Goal: Task Accomplishment & Management: Complete application form

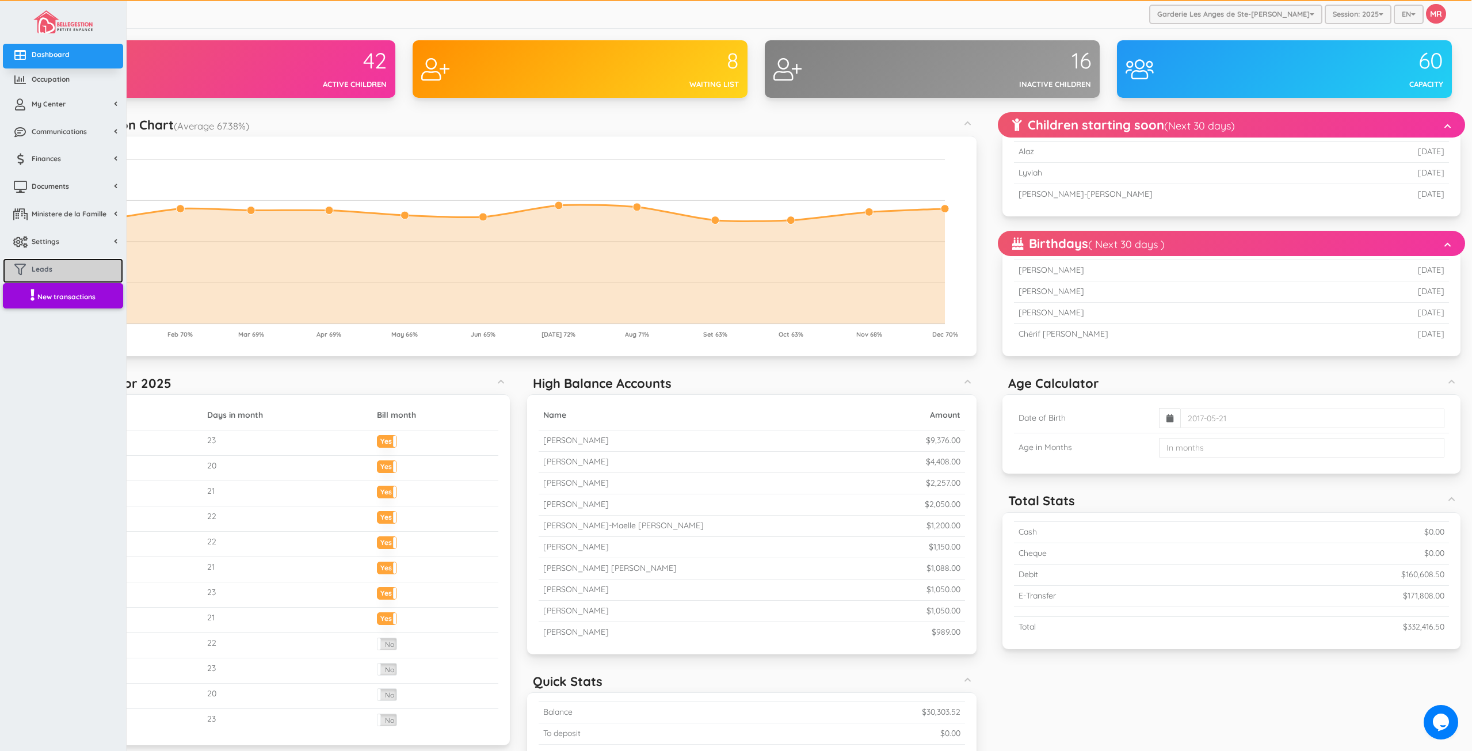
click at [35, 265] on span "Leads" at bounding box center [42, 269] width 21 height 10
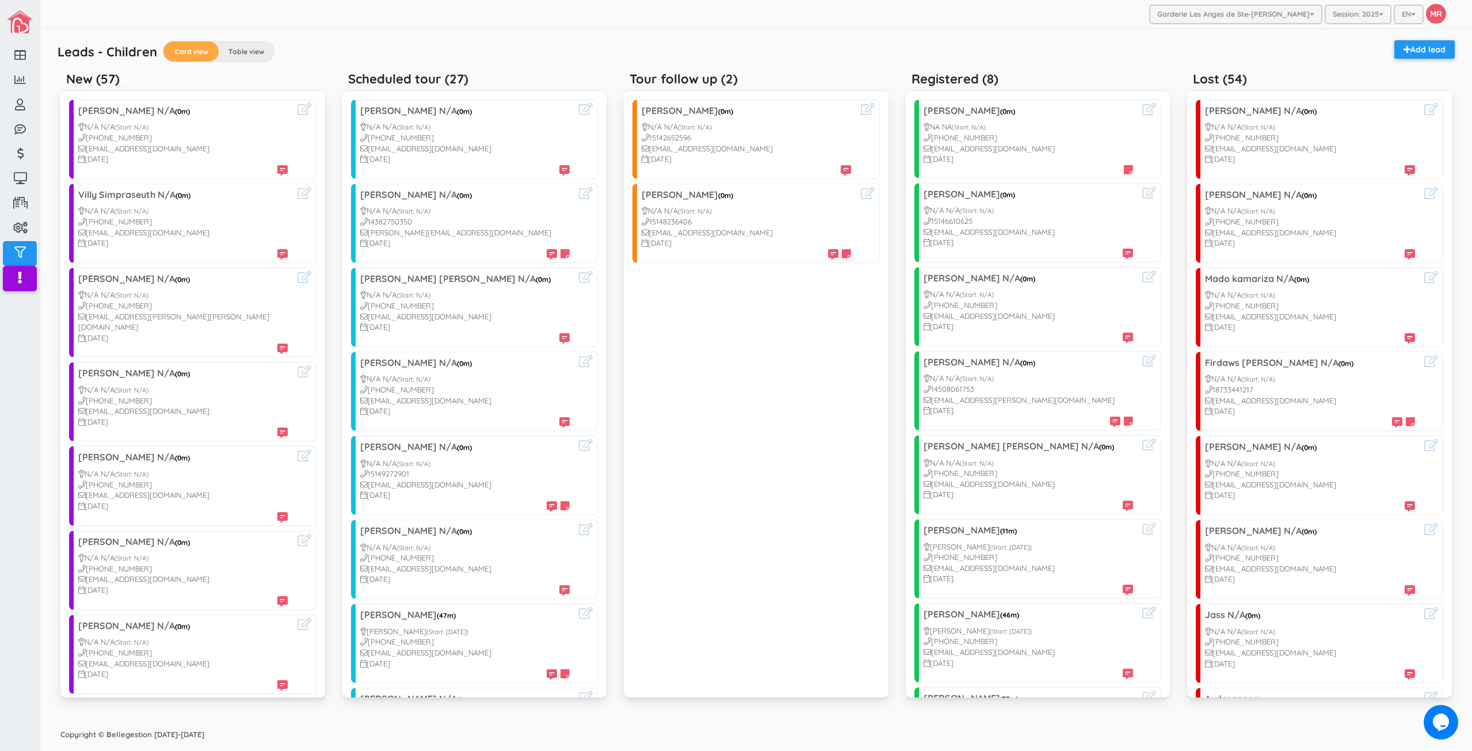
click at [886, 45] on div "Leads - Children Card view Table view Add lead" at bounding box center [756, 53] width 1409 height 26
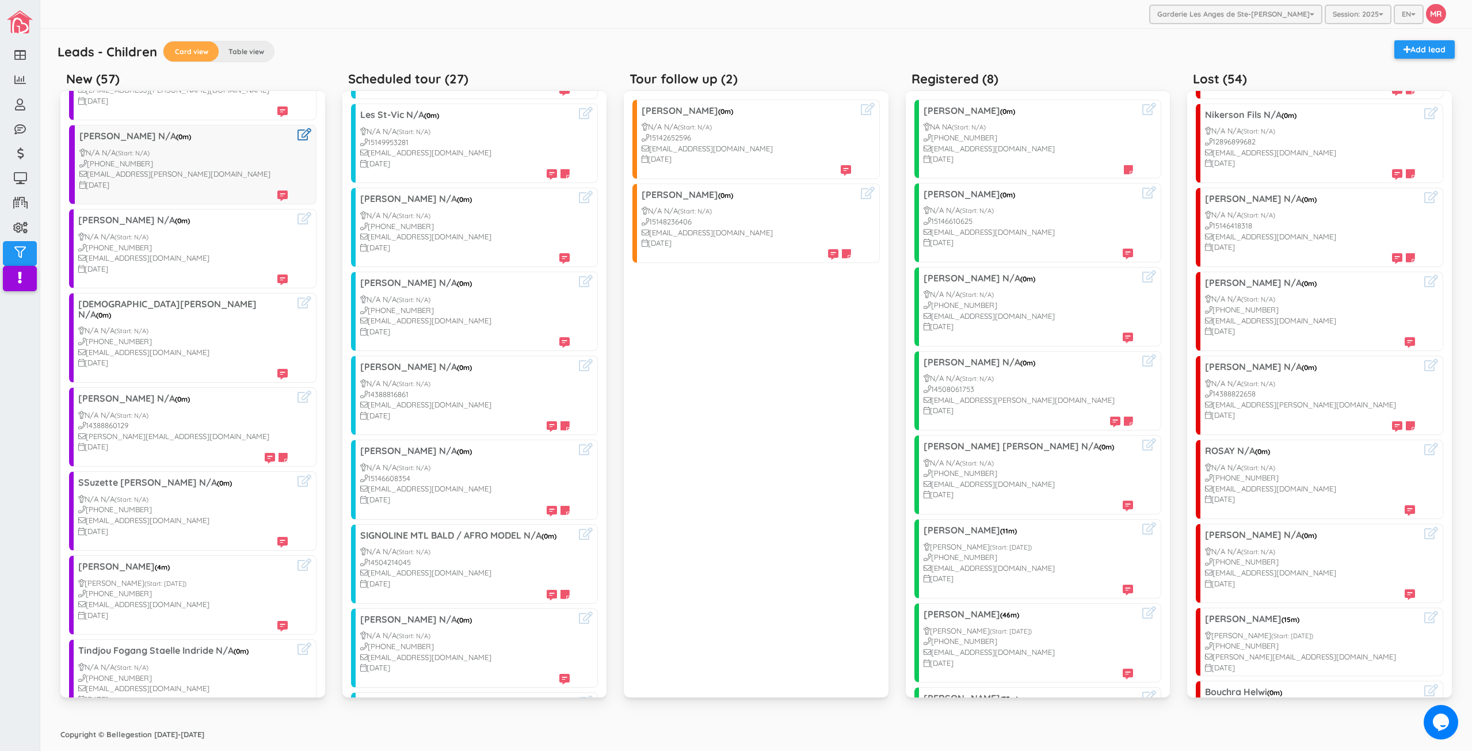
scroll to position [2272, 0]
click at [467, 13] on div "Garderie Les Anges de Ste-[PERSON_NAME] Garderie Les Anges de Ste-[PERSON_NAME]…" at bounding box center [756, 14] width 1432 height 29
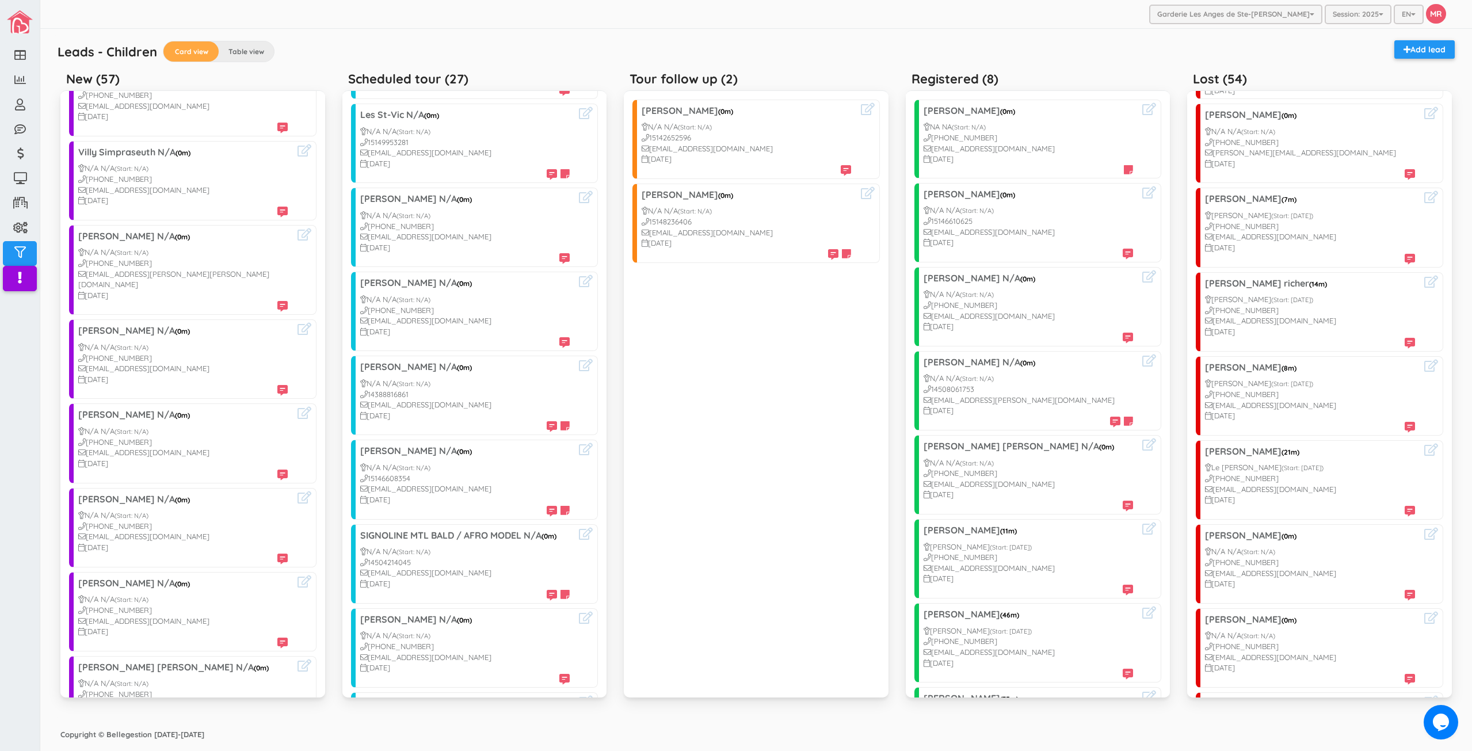
scroll to position [0, 0]
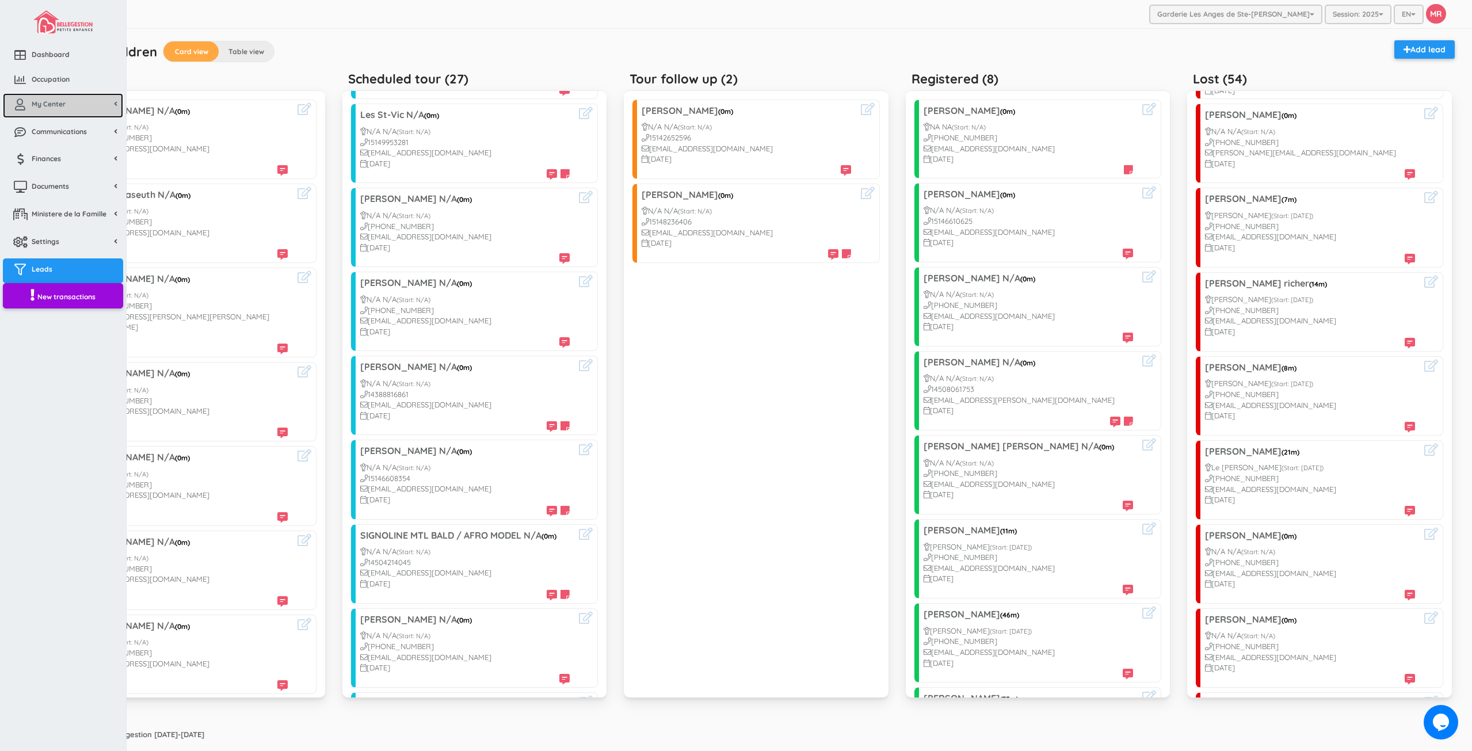
click at [30, 93] on link "My Center" at bounding box center [63, 105] width 120 height 25
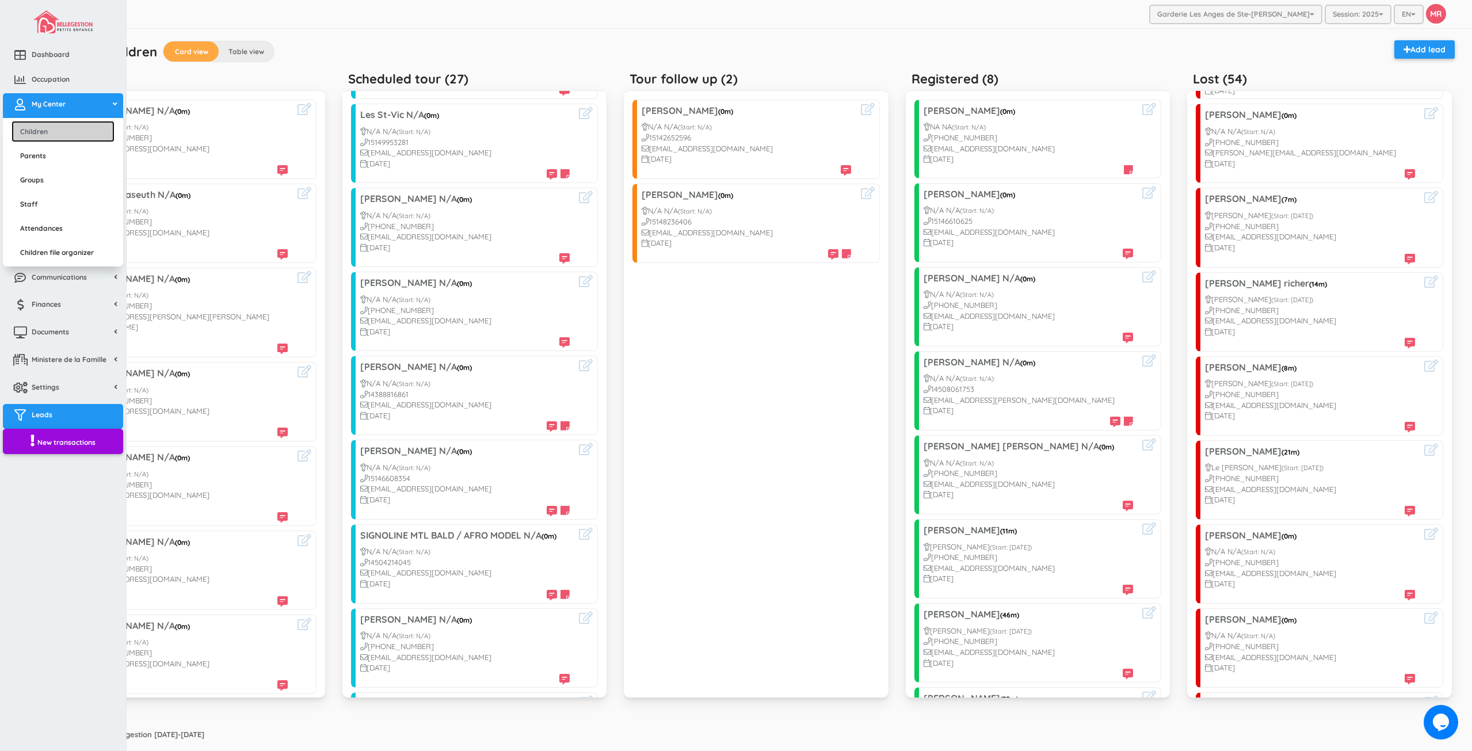
click at [51, 128] on link "Children" at bounding box center [63, 131] width 103 height 21
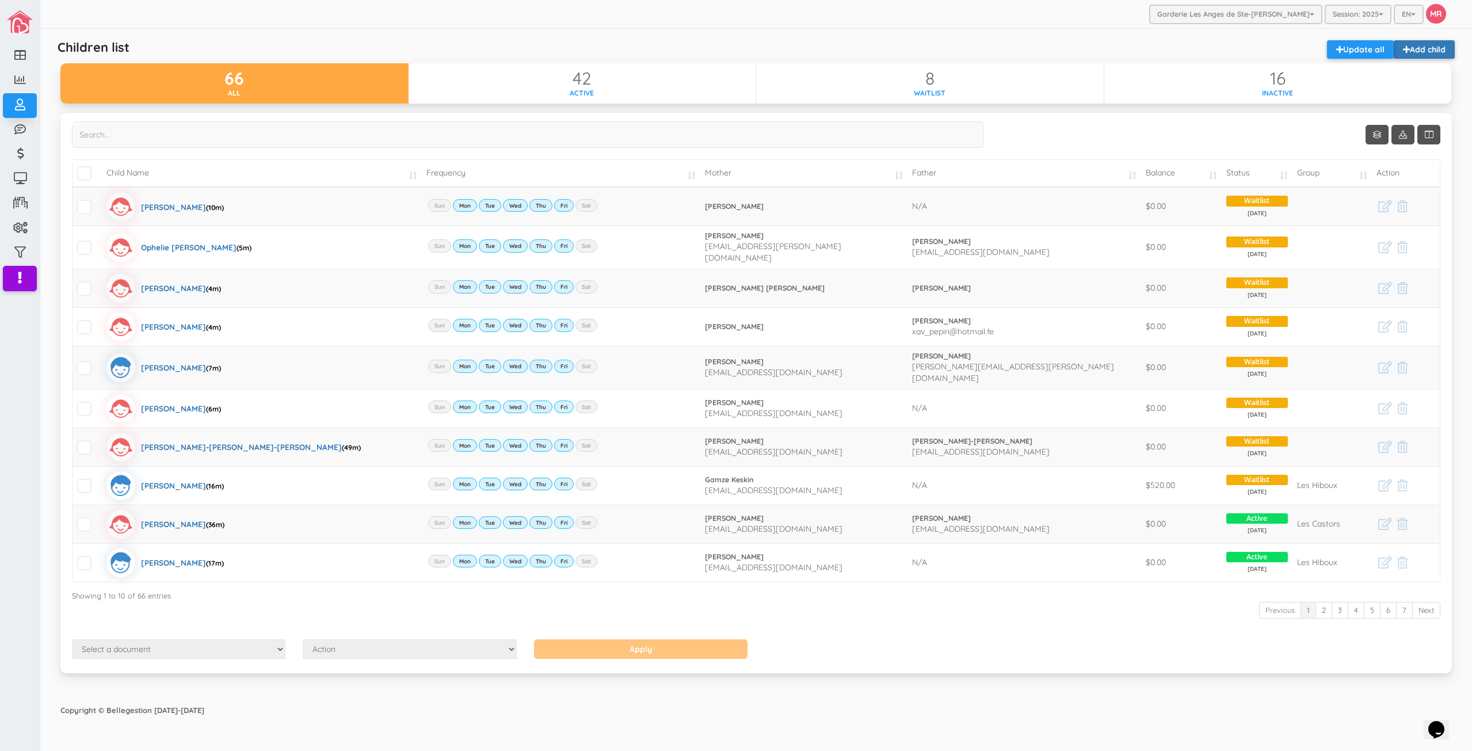
click at [1420, 49] on link "Add child" at bounding box center [1424, 49] width 61 height 18
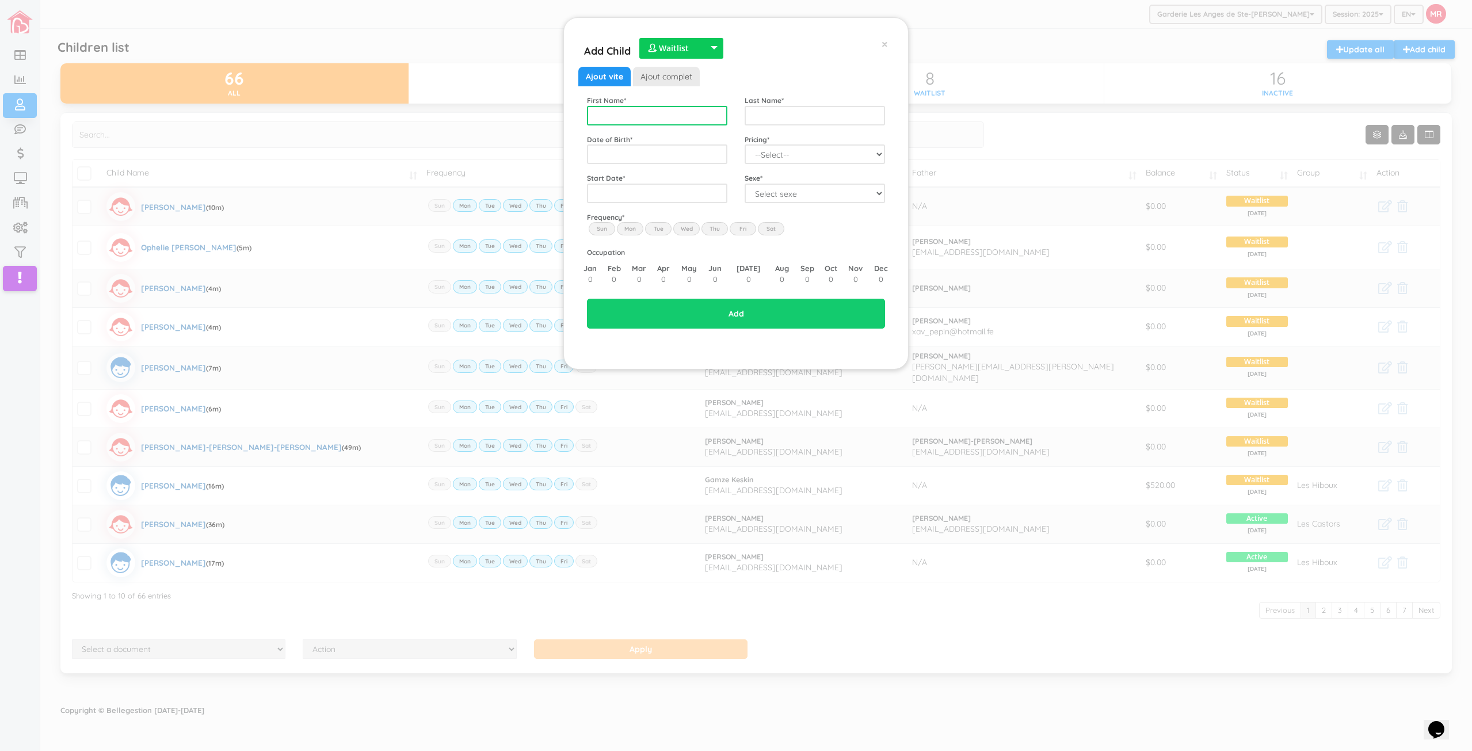
click at [642, 112] on input "text" at bounding box center [657, 116] width 140 height 20
type input "[PERSON_NAME]"
type input "Benyahia"
click at [659, 235] on span "2025" at bounding box center [663, 237] width 26 height 31
click at [634, 276] on span "Oct" at bounding box center [635, 270] width 26 height 31
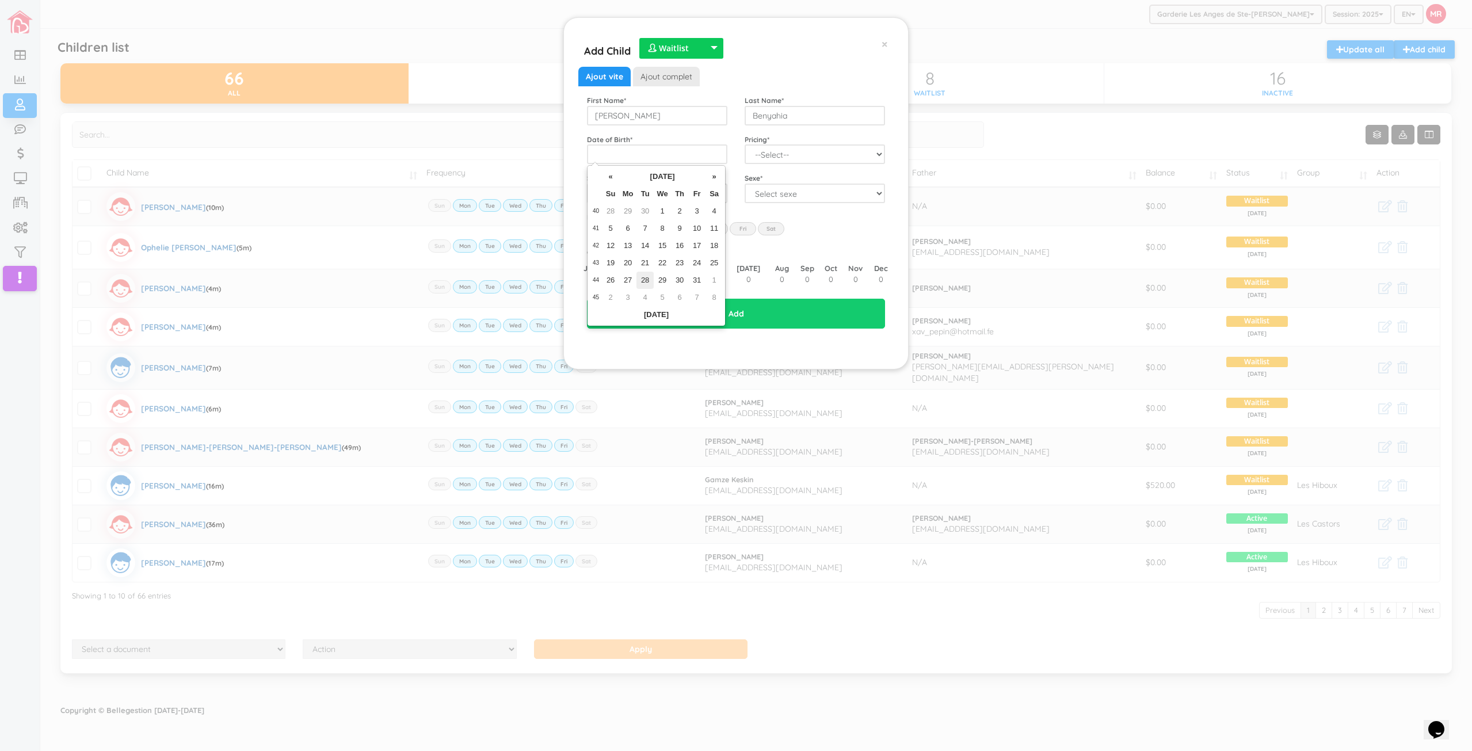
click at [642, 282] on td "28" at bounding box center [644, 280] width 17 height 17
type input "[DATE]"
click at [778, 163] on select "--Select-- Twins special 2024-2025 2023 FT 2022 FT" at bounding box center [815, 154] width 140 height 20
select select "100"
click at [745, 144] on select "--Select-- Twins special 2024-2025 2023 FT 2022 FT" at bounding box center [815, 154] width 140 height 20
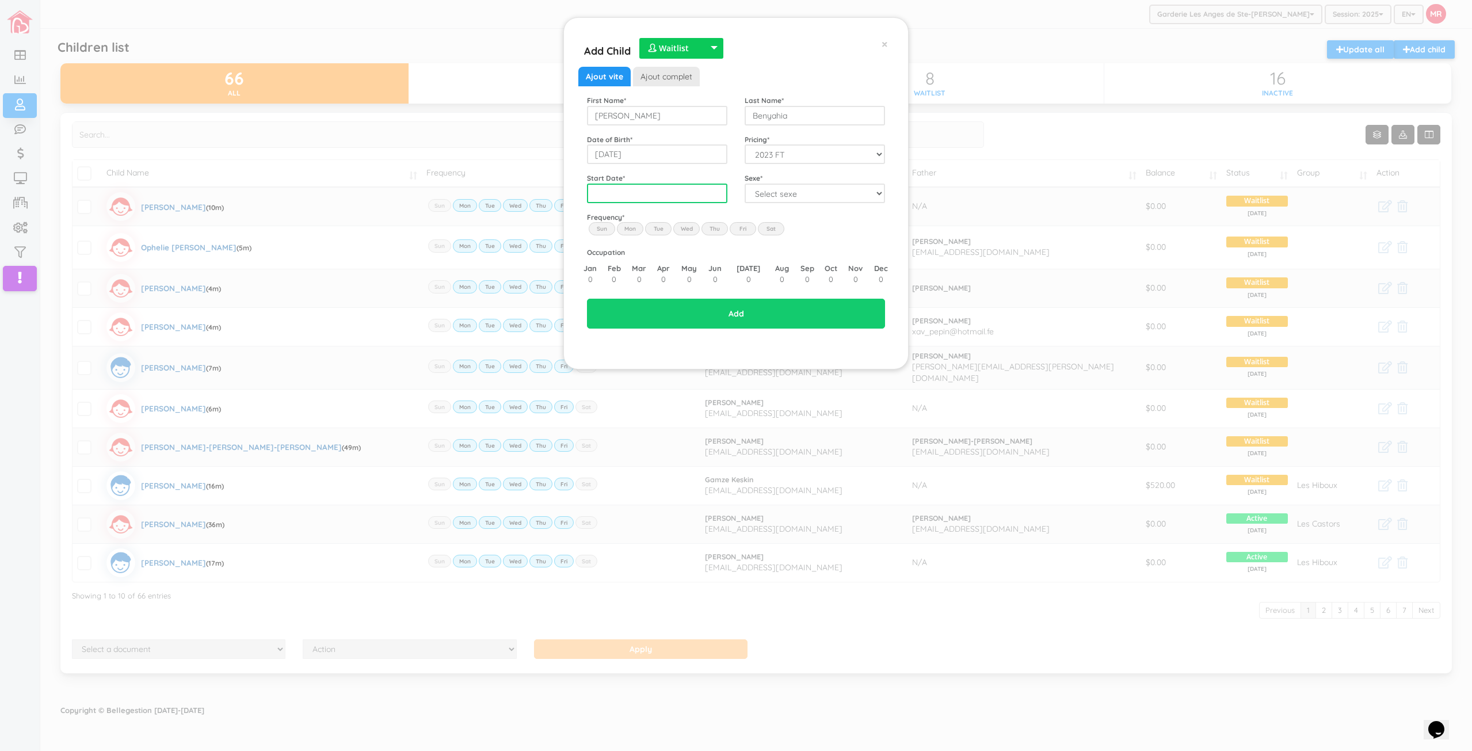
click at [722, 195] on input "text" at bounding box center [657, 194] width 140 height 20
click at [665, 276] on span "2025" at bounding box center [663, 276] width 26 height 31
click at [604, 311] on span "Sep" at bounding box center [607, 309] width 26 height 31
click at [631, 249] on td "1" at bounding box center [627, 250] width 17 height 17
type input "[DATE]"
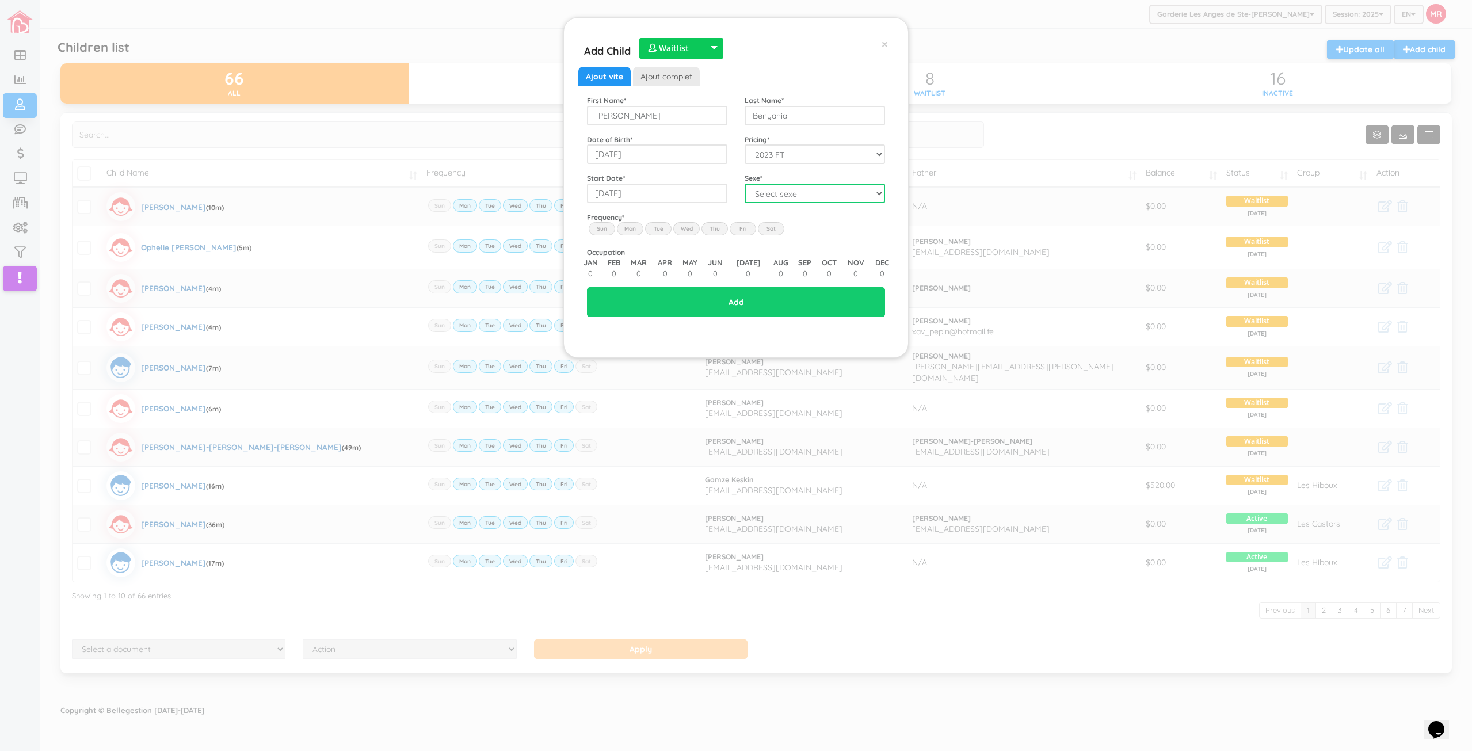
click at [776, 196] on select "Select sexe Boy Girl" at bounding box center [815, 194] width 140 height 20
select select "1"
click at [745, 184] on select "Select sexe Boy Girl" at bounding box center [815, 194] width 140 height 20
click at [634, 227] on label "Mon" at bounding box center [630, 228] width 26 height 13
click at [0, 0] on input "Mon" at bounding box center [0, 0] width 0 height 0
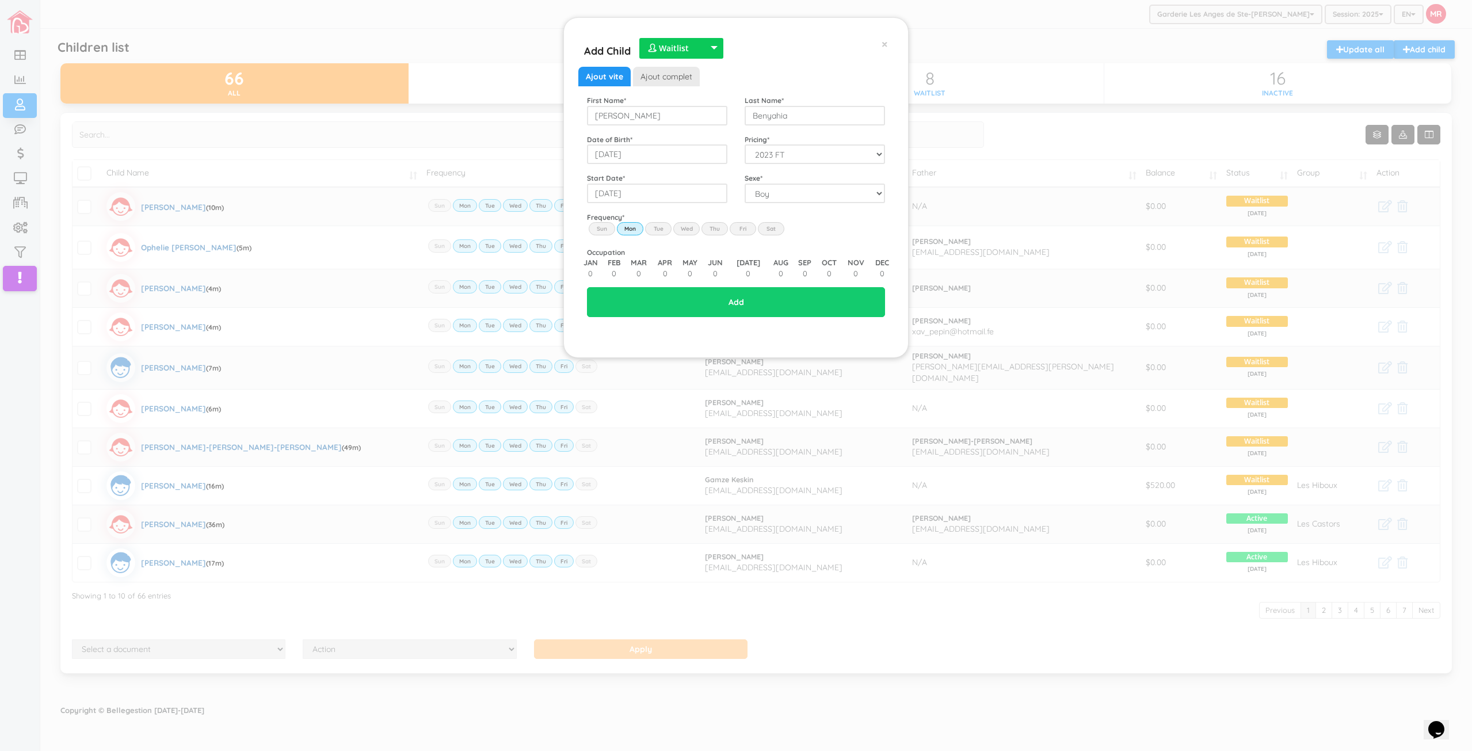
click at [654, 226] on label "Tue" at bounding box center [658, 228] width 26 height 13
click at [0, 0] on input "Tue" at bounding box center [0, 0] width 0 height 0
click at [682, 226] on label "Wed" at bounding box center [686, 228] width 26 height 13
click at [0, 0] on input "Wed" at bounding box center [0, 0] width 0 height 0
click at [719, 228] on label "Thu" at bounding box center [714, 228] width 26 height 13
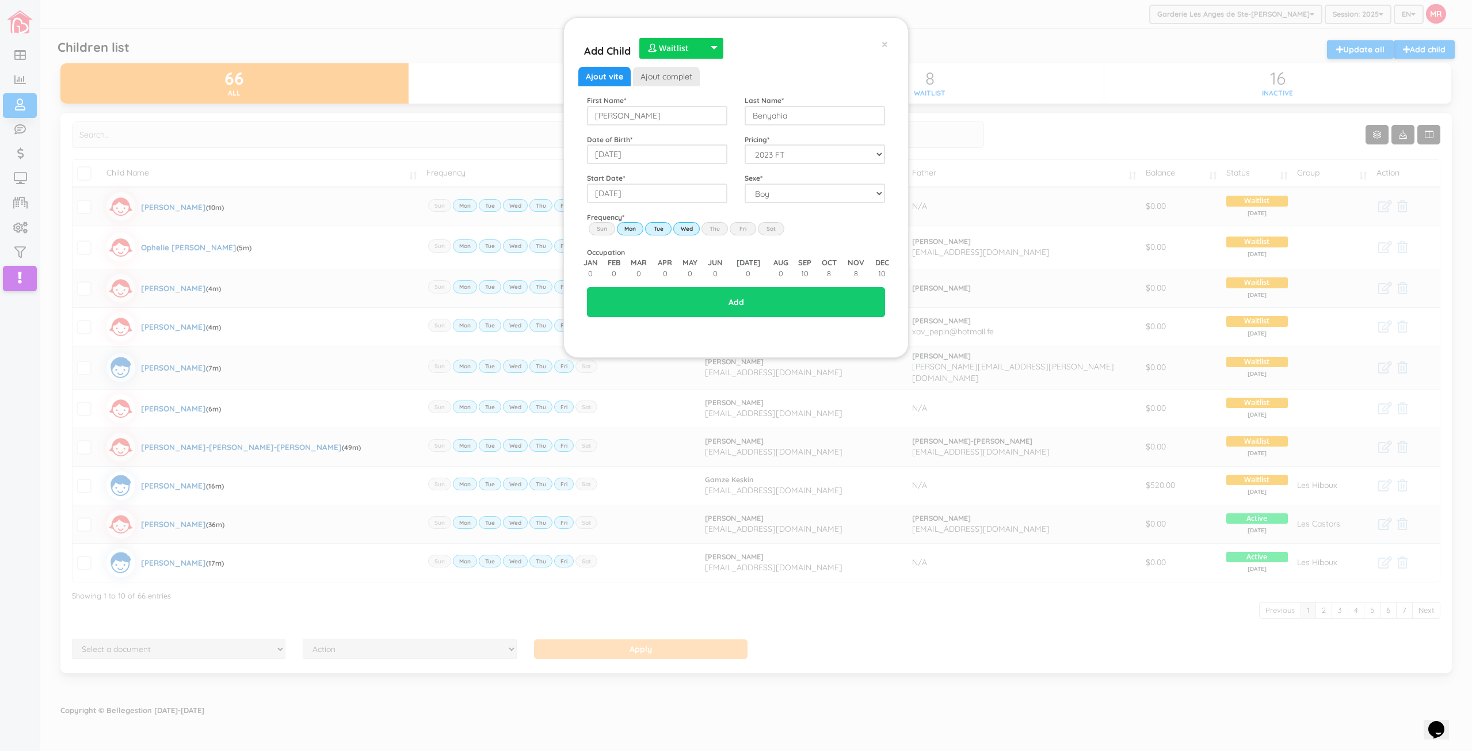
click at [0, 0] on input "Thu" at bounding box center [0, 0] width 0 height 0
click at [736, 226] on label "Fri" at bounding box center [743, 228] width 26 height 13
click at [0, 0] on input "Fri" at bounding box center [0, 0] width 0 height 0
click at [759, 303] on input "Add" at bounding box center [736, 302] width 298 height 30
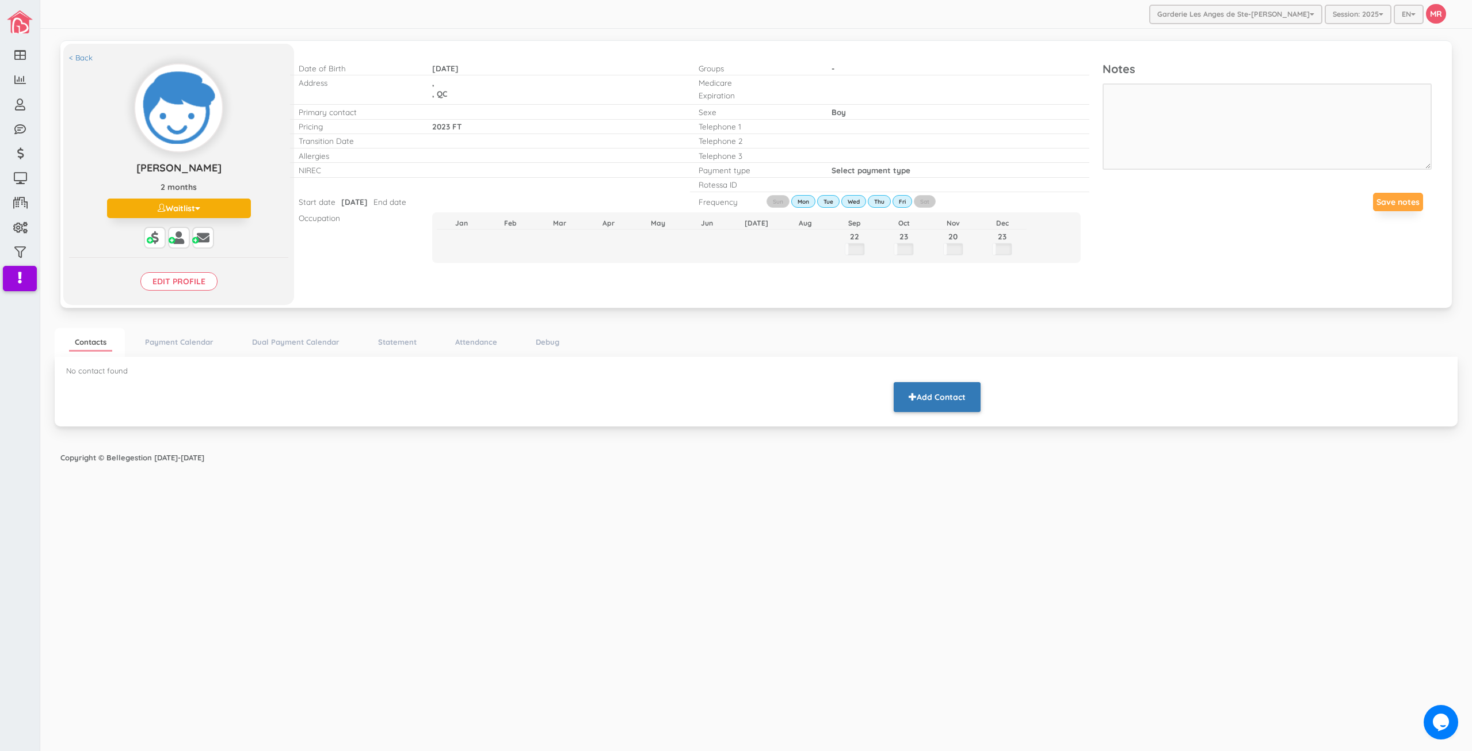
click at [947, 395] on button "Add Contact" at bounding box center [937, 397] width 87 height 30
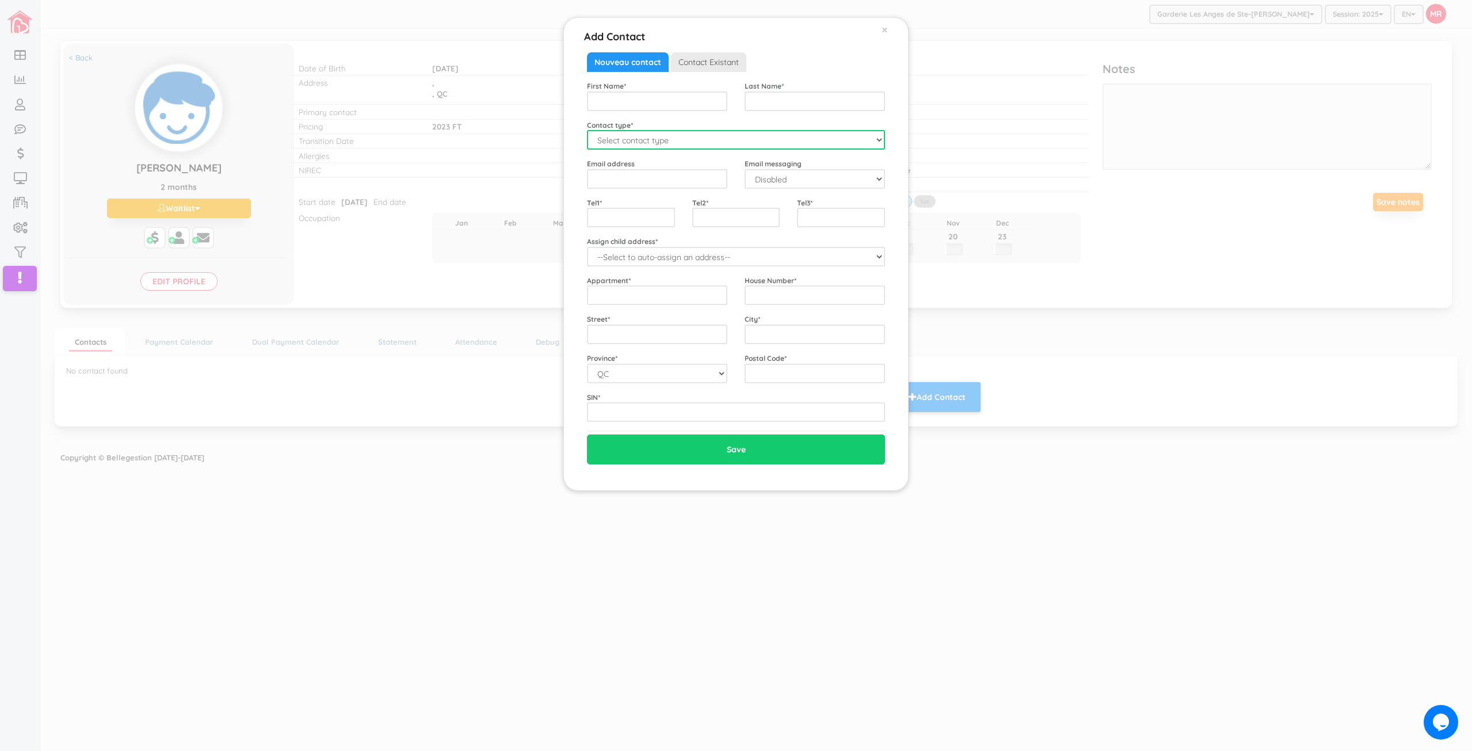
click at [621, 142] on select "Select contact type Mother Father Emergency" at bounding box center [736, 140] width 298 height 20
select select "Father"
click at [587, 130] on select "Select contact type Mother Father Emergency" at bounding box center [736, 140] width 298 height 20
click at [620, 161] on label "Email address" at bounding box center [611, 164] width 48 height 10
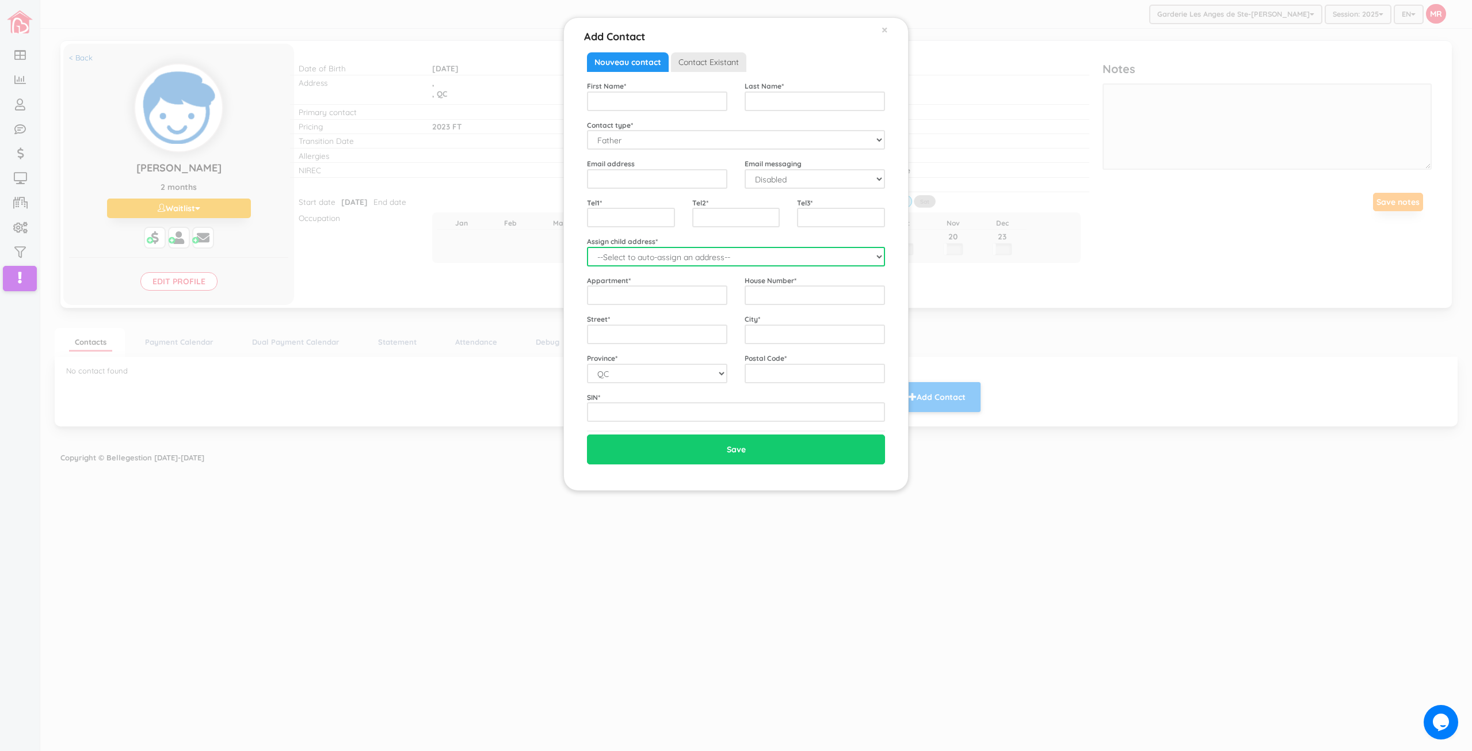
click at [647, 259] on select "--Select to auto-assign an address-- Dylan (QC,)" at bounding box center [736, 257] width 298 height 20
select select "2220"
click at [587, 247] on select "--Select to auto-assign an address-- Dylan (QC,)" at bounding box center [736, 257] width 298 height 20
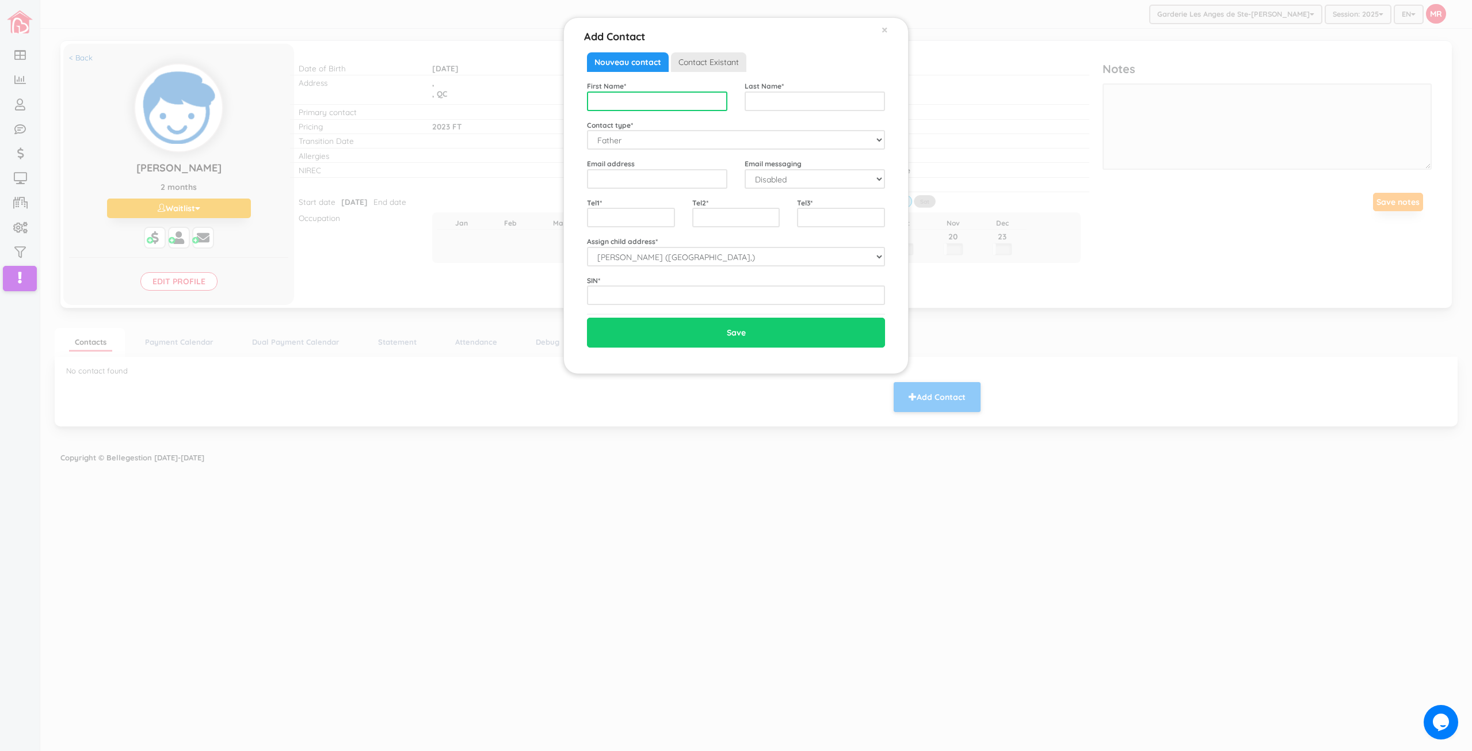
click at [657, 102] on input "text" at bounding box center [657, 101] width 140 height 20
type input "Yughurta"
type input "Benyahia"
type input "[EMAIL_ADDRESS][DOMAIN_NAME]"
select select "1"
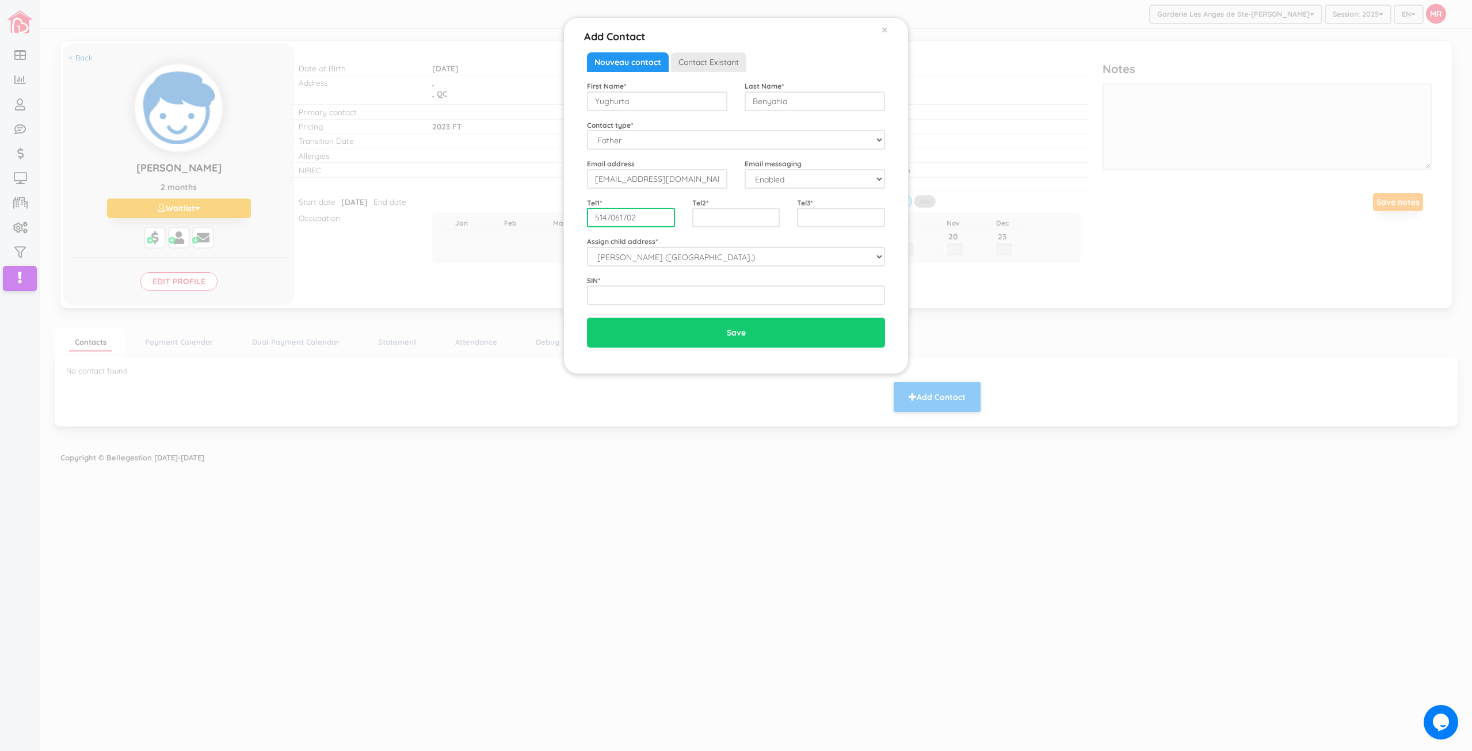
type input "5147061702"
type input "970109609"
click at [587, 318] on input "Save" at bounding box center [736, 333] width 298 height 30
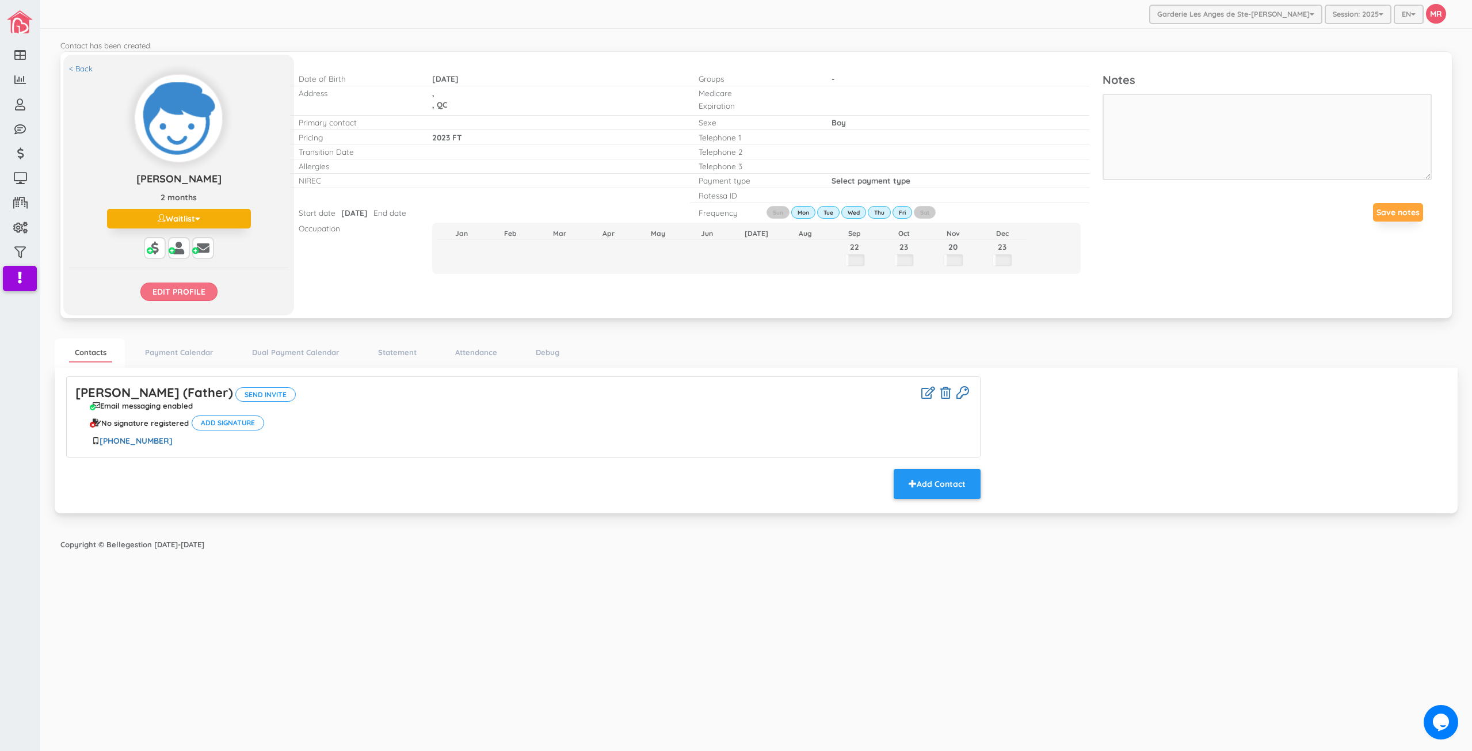
click at [184, 290] on input "Edit profile" at bounding box center [178, 292] width 77 height 18
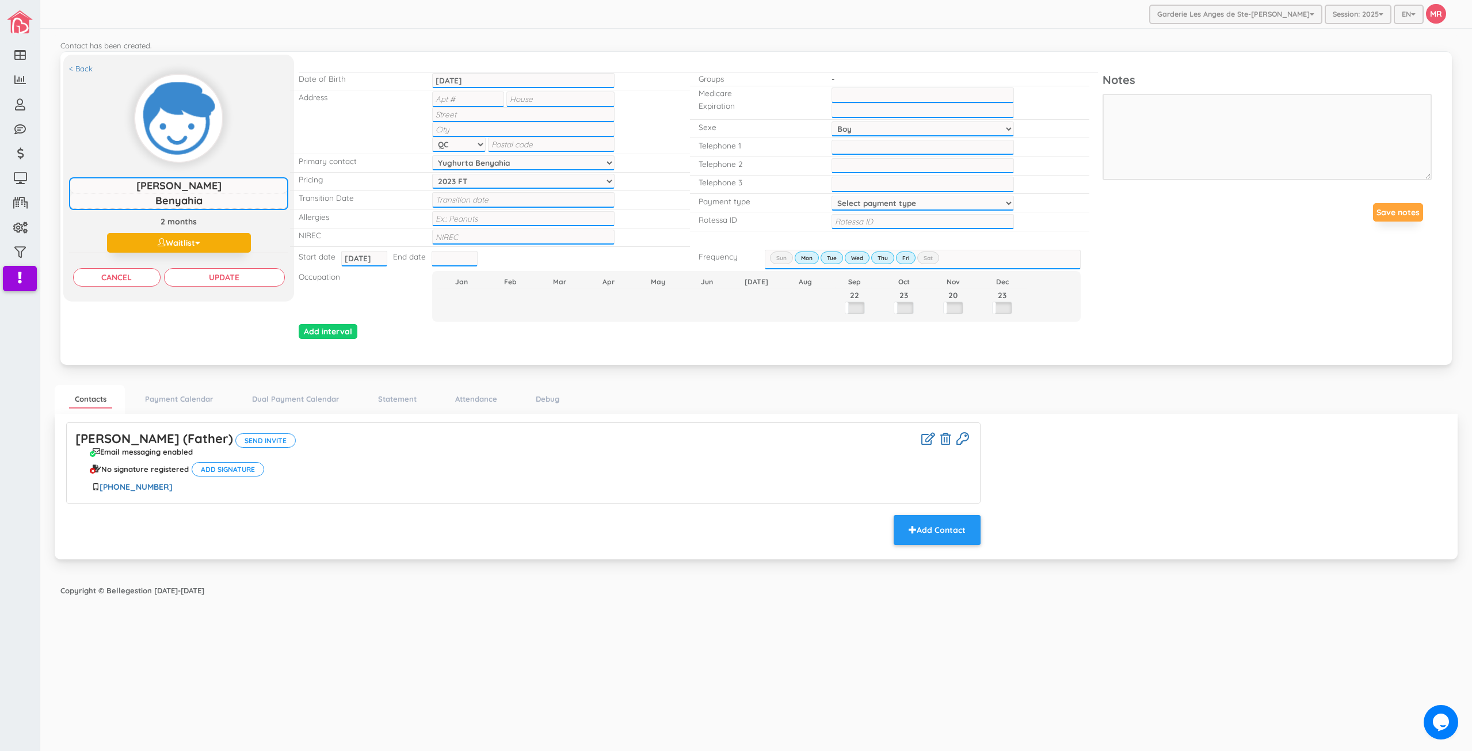
click at [570, 98] on input "text" at bounding box center [560, 98] width 108 height 15
type input "18e"
type input "Rue Napoleon"
type input "Ste-[PERSON_NAME]"
type input "J7E1H3"
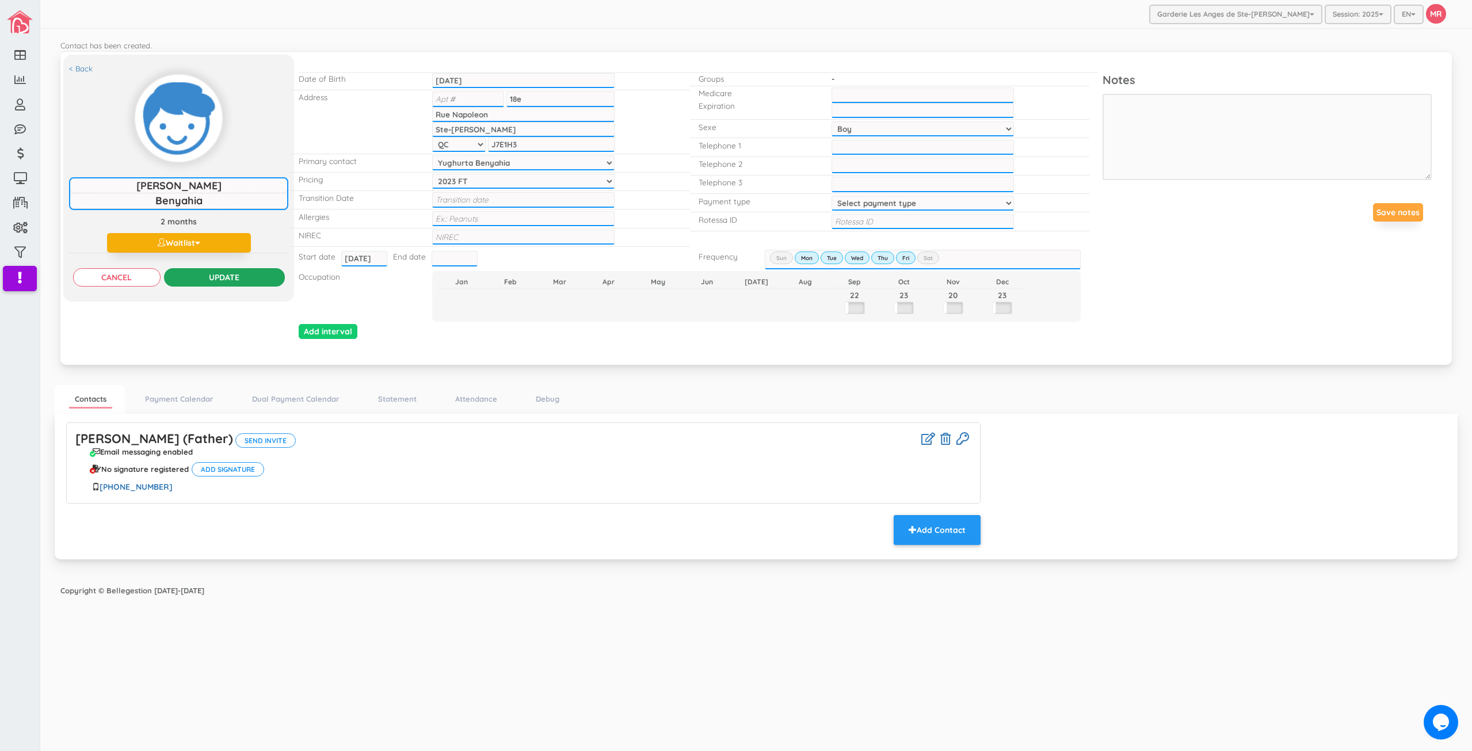
click at [257, 276] on input "Update" at bounding box center [224, 277] width 121 height 18
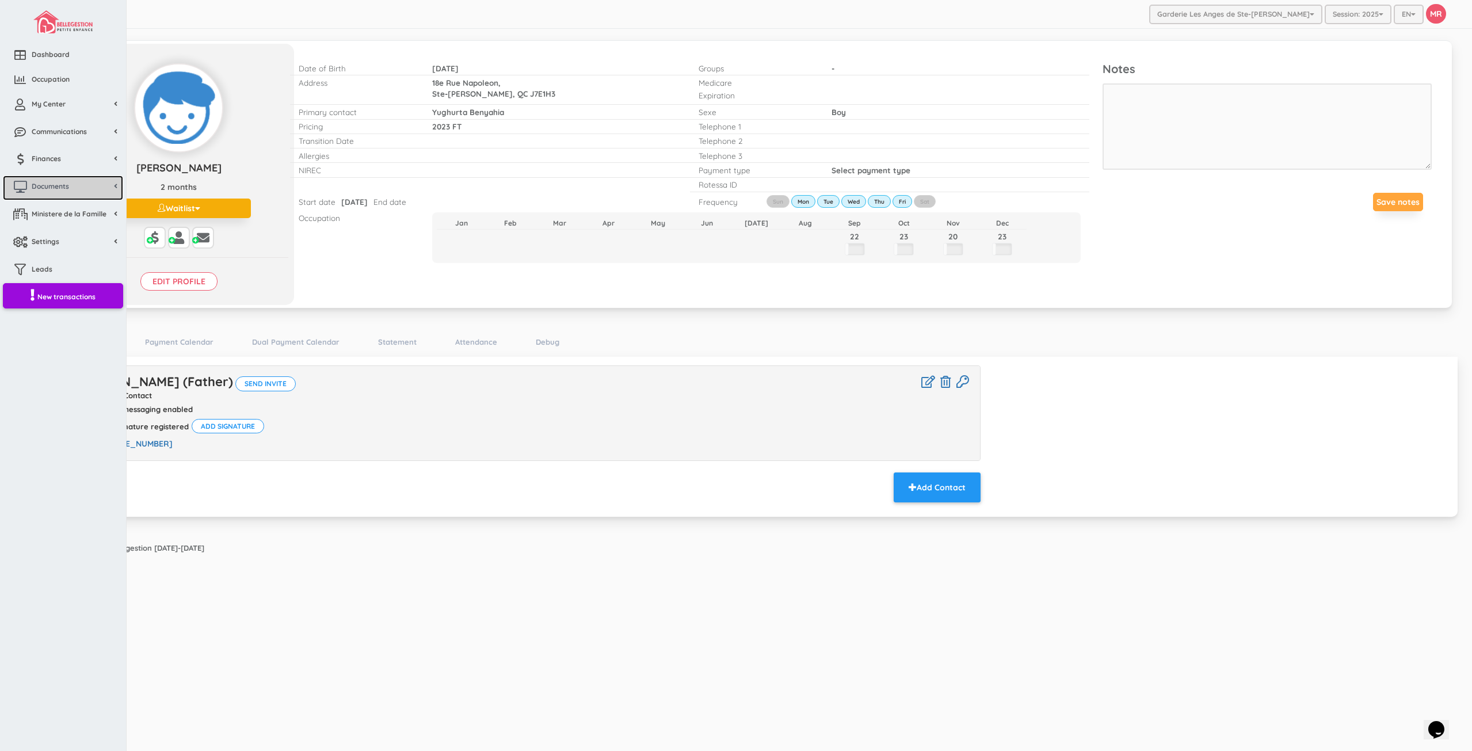
click at [58, 182] on span "Documents" at bounding box center [50, 186] width 37 height 10
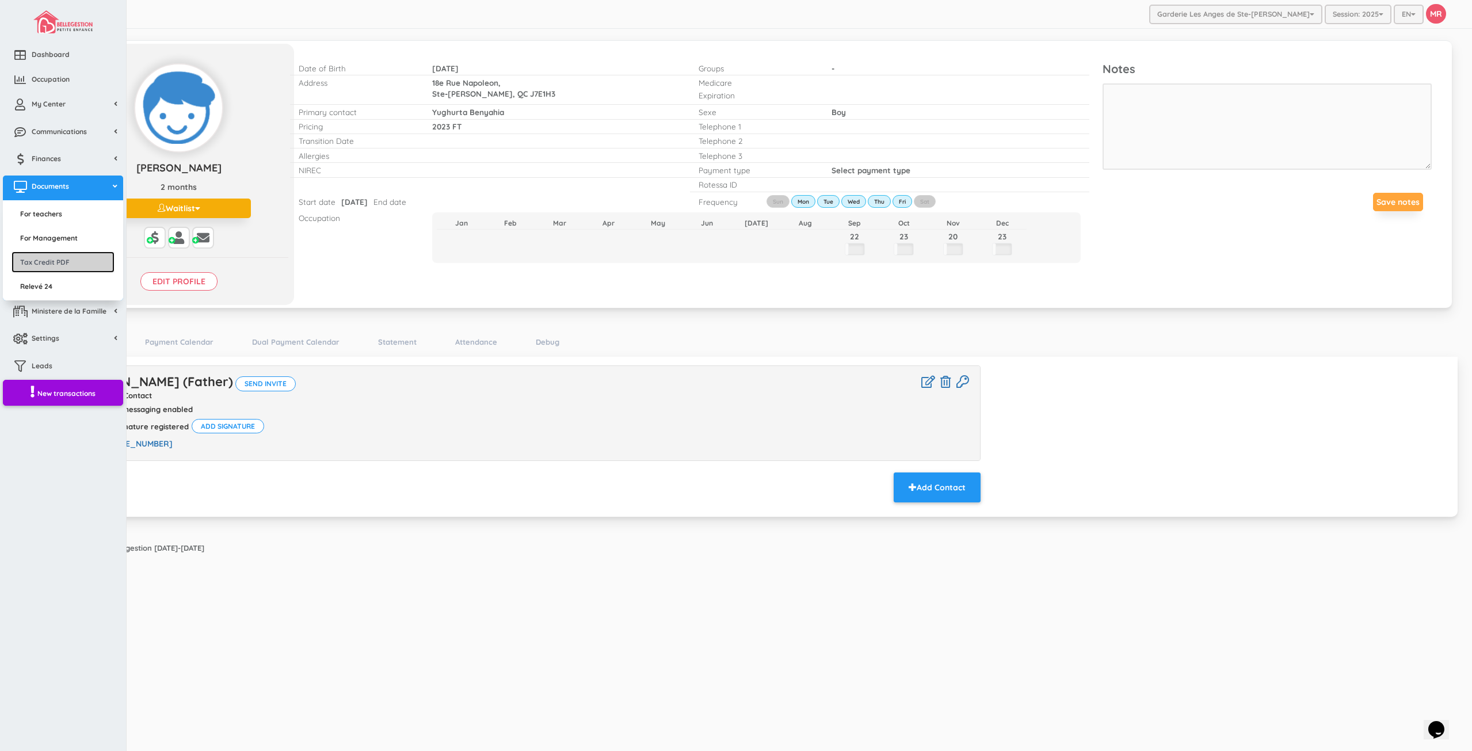
click at [68, 262] on link "Tax Credit PDF" at bounding box center [63, 261] width 103 height 21
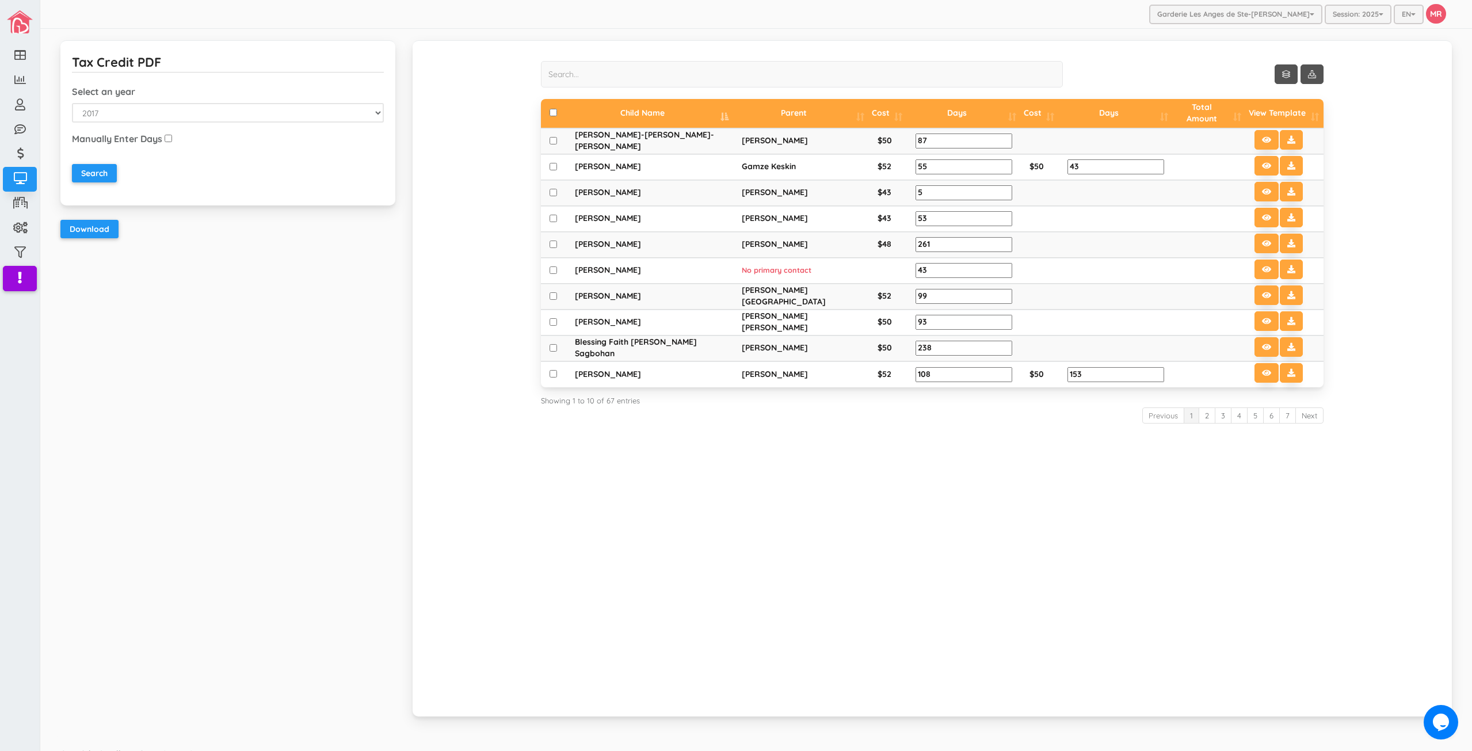
click at [323, 409] on div "Tax Credit PDF Select an year [DATE] 2018 2019 2020 2021 2022 Manually Enter Da…" at bounding box center [756, 385] width 1409 height 690
click at [826, 79] on input "search" at bounding box center [802, 74] width 522 height 26
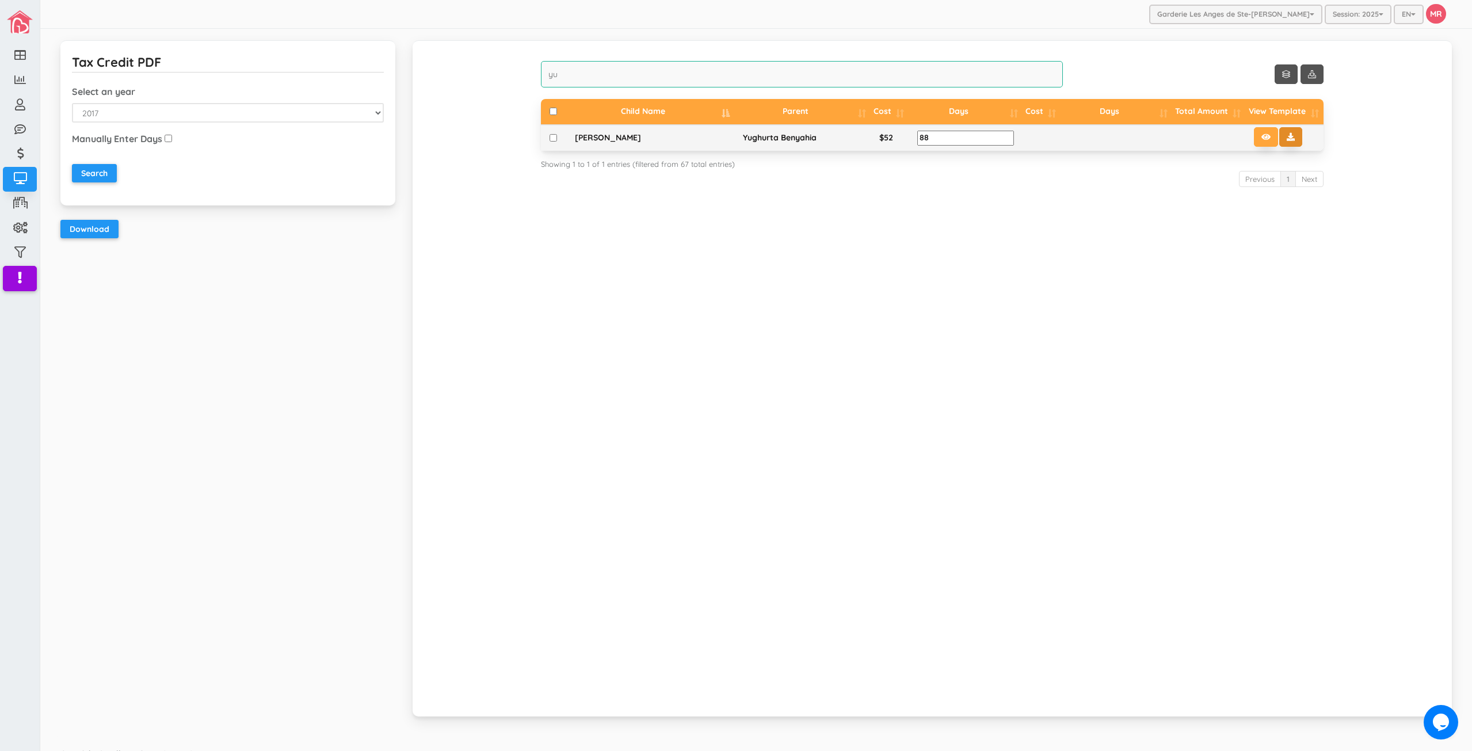
type input "yu"
click at [1287, 136] on icon at bounding box center [1291, 137] width 8 height 8
click at [305, 644] on div "Tax Credit PDF Select an year 2017 2018 2019 2020 2021 2022 Manually Enter Days…" at bounding box center [756, 387] width 1409 height 694
click at [303, 514] on div "Tax Credit PDF Select an year 2017 2018 2019 2020 2021 2022 Manually Enter Days…" at bounding box center [756, 387] width 1409 height 694
click at [409, 485] on div "Show 10 rows yu Child Name Parent Cost Days Cost Days Total Amount View Template" at bounding box center [932, 387] width 1056 height 694
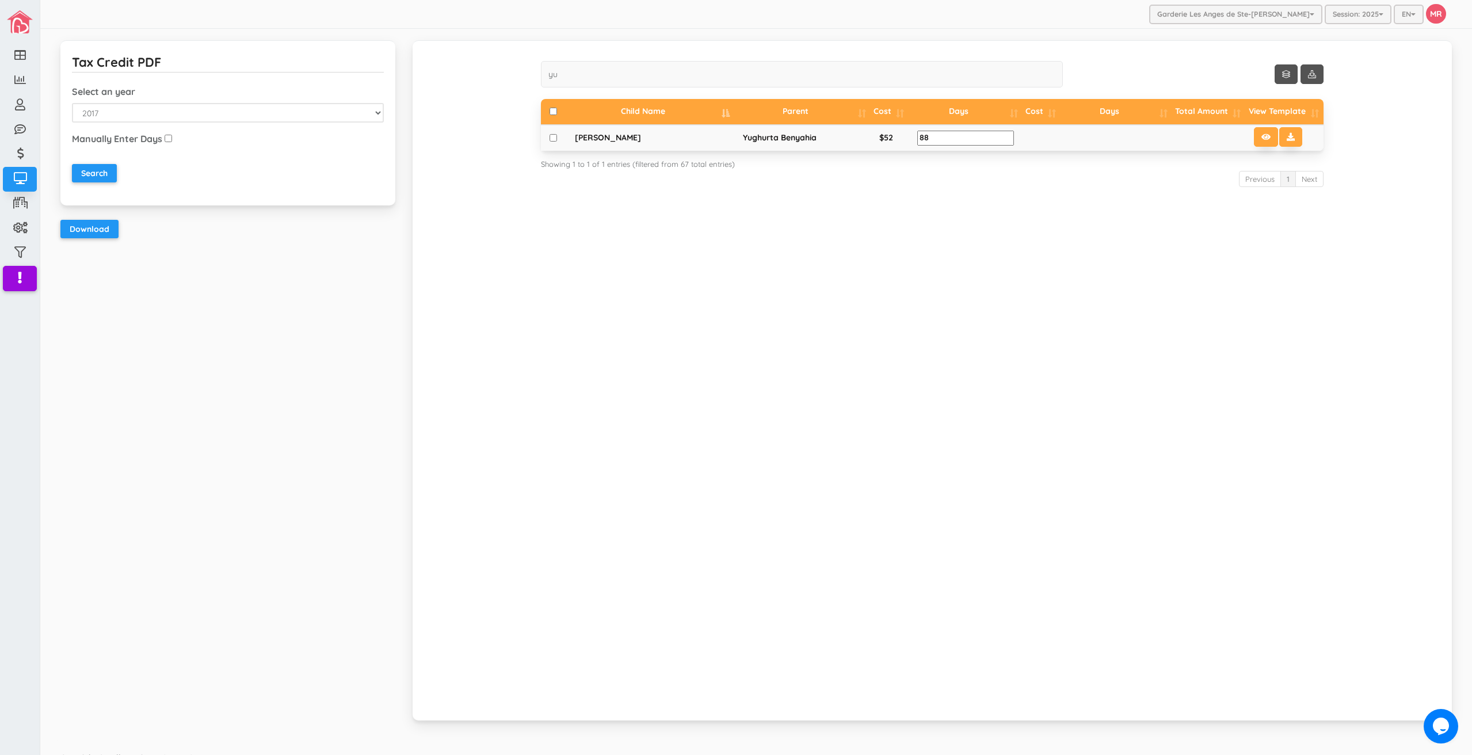
drag, startPoint x: 434, startPoint y: 479, endPoint x: 452, endPoint y: 329, distance: 151.2
click at [434, 479] on div "Show 10 rows yu Child Name Parent Cost Days Cost Days Total Amount View Template" at bounding box center [932, 380] width 1039 height 680
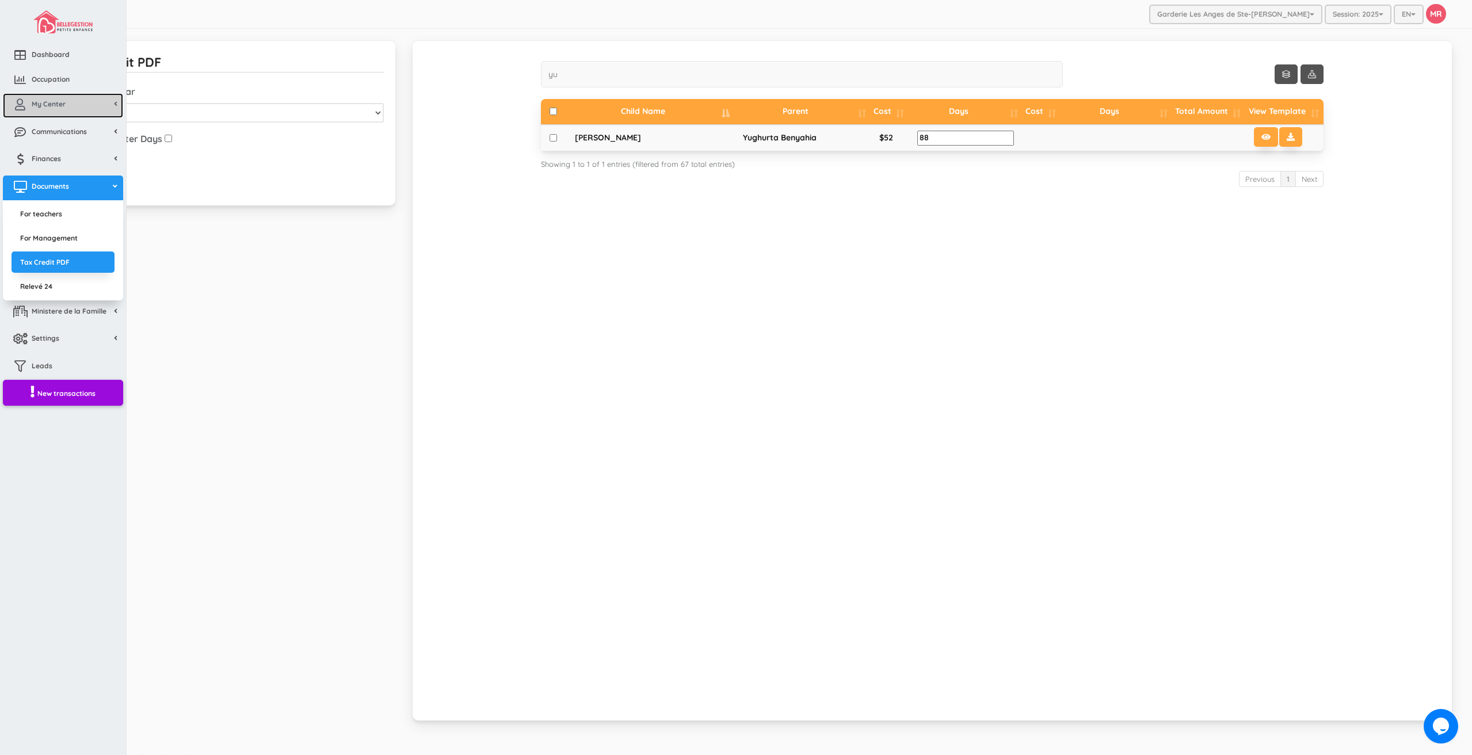
click at [51, 108] on span "My Center" at bounding box center [49, 104] width 34 height 10
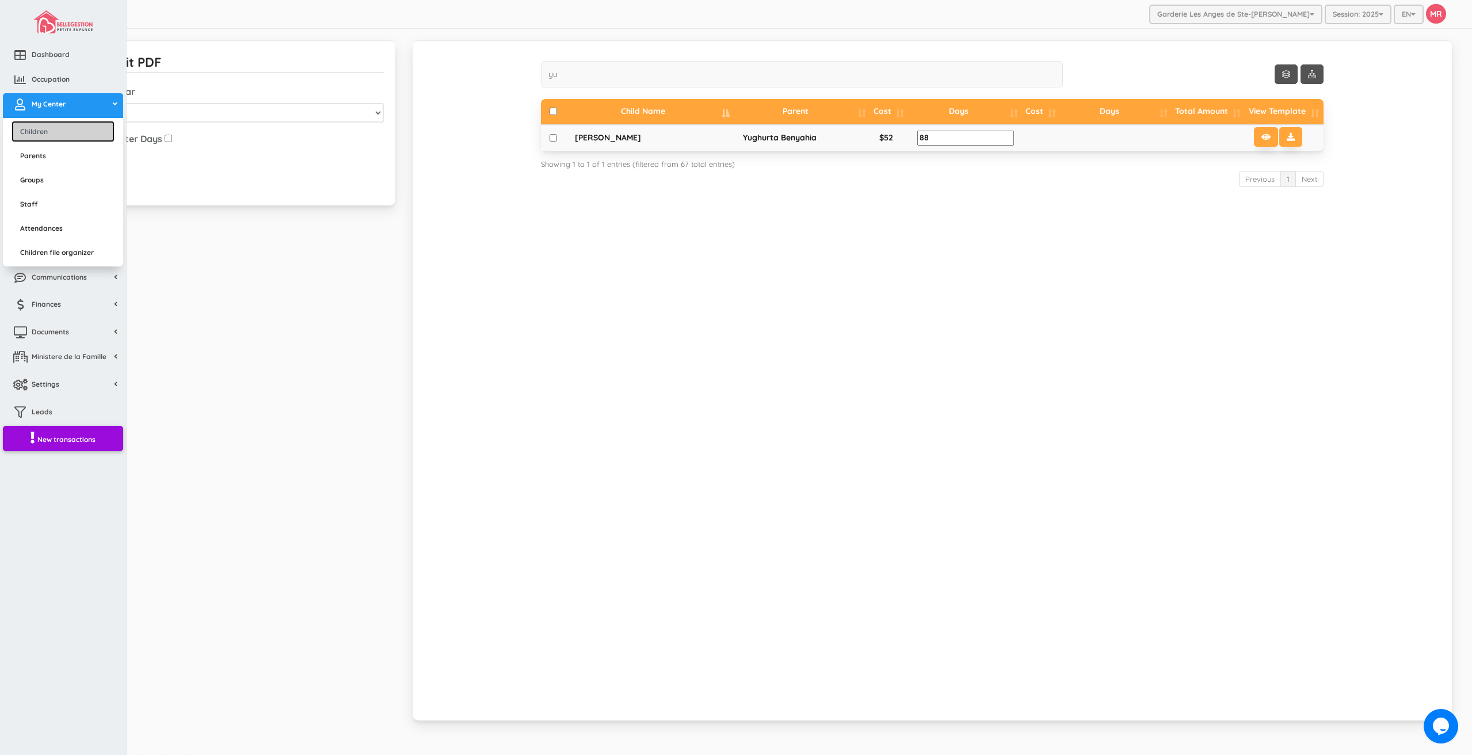
click at [56, 124] on link "Children" at bounding box center [63, 131] width 103 height 21
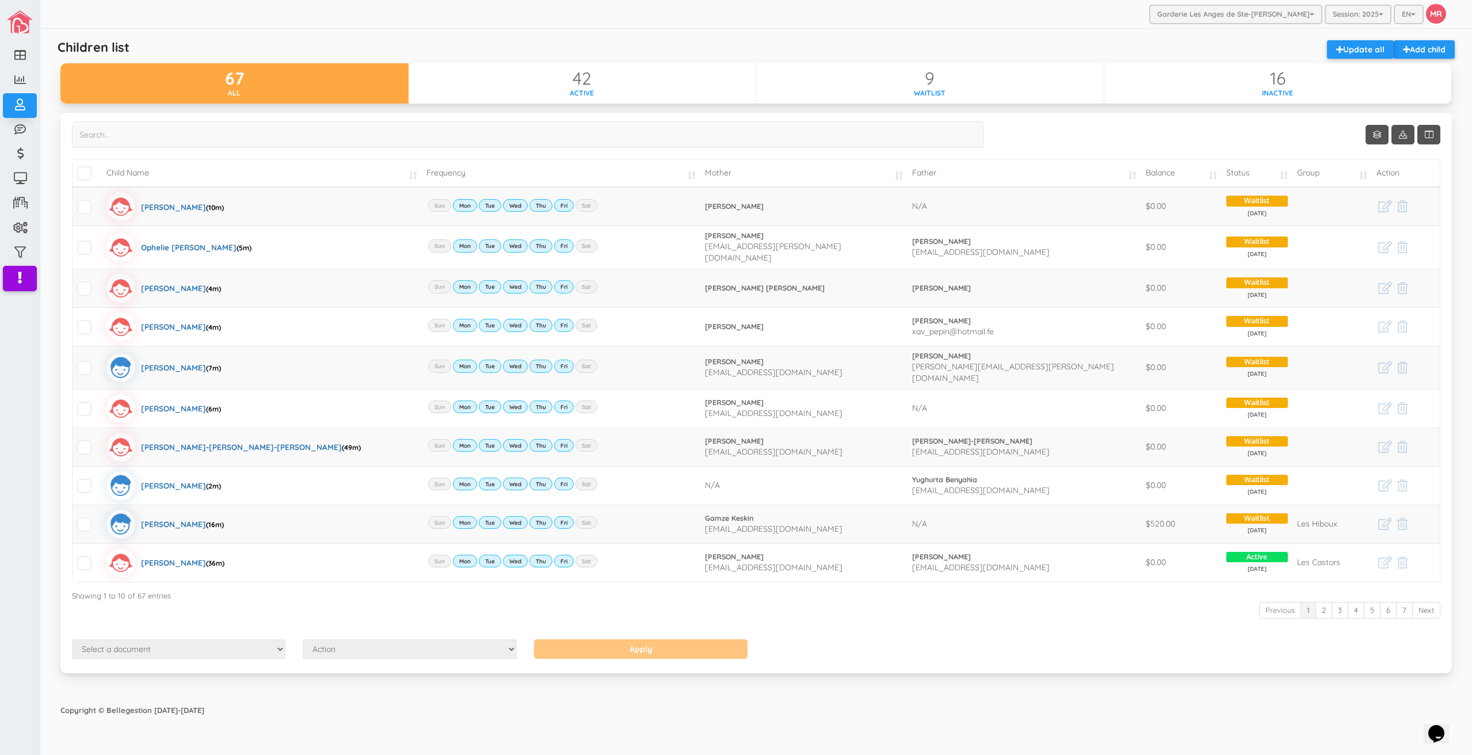
click at [684, 25] on div "Garderie Les Anges de Ste-[PERSON_NAME] Garderie Les Anges de Ste-[PERSON_NAME]…" at bounding box center [756, 14] width 1432 height 29
click at [722, 7] on div "Garderie Les Anges de Ste-[PERSON_NAME] Garderie Les Anges de Ste-[PERSON_NAME]…" at bounding box center [756, 14] width 1432 height 29
